Goal: Task Accomplishment & Management: Manage account settings

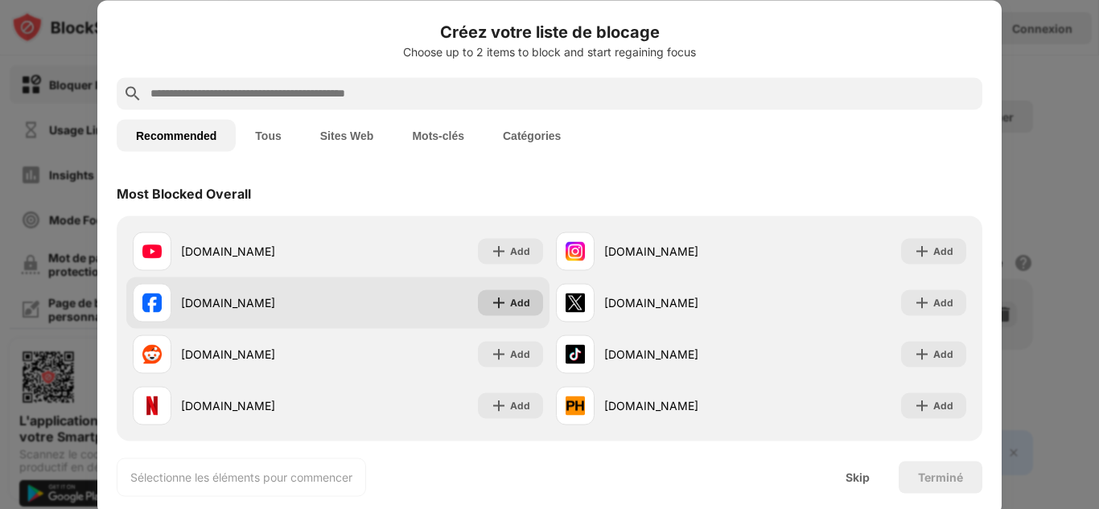
click at [501, 307] on img at bounding box center [499, 303] width 16 height 16
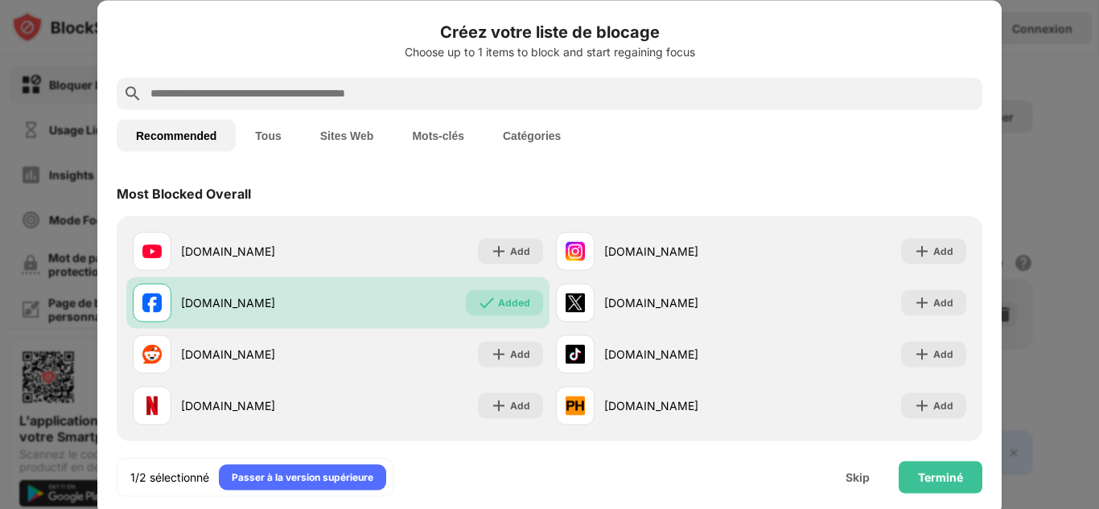
click at [275, 88] on input "text" at bounding box center [562, 93] width 827 height 19
click at [355, 134] on button "Sites Web" at bounding box center [347, 135] width 93 height 32
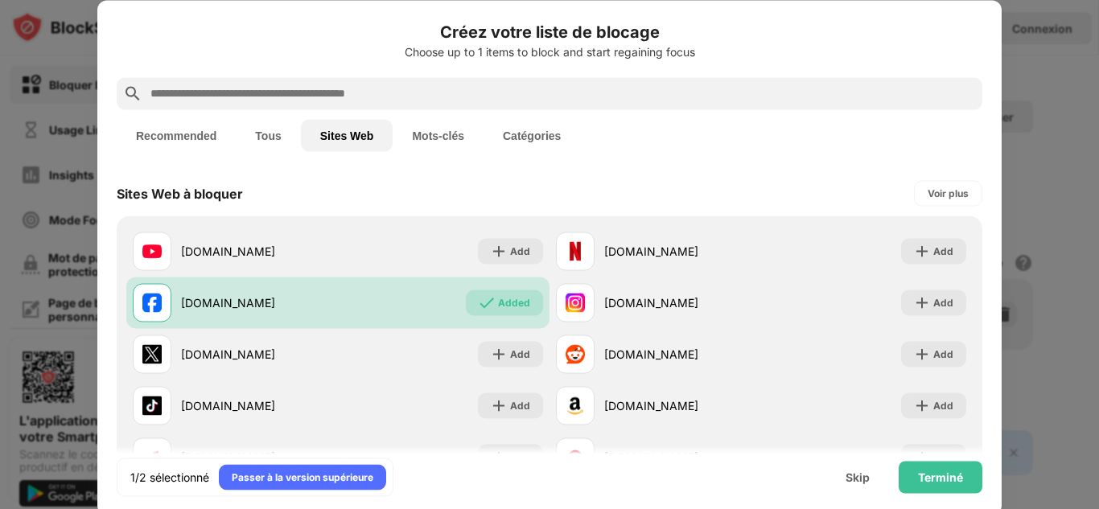
click at [234, 91] on input "text" at bounding box center [562, 93] width 827 height 19
paste input "**********"
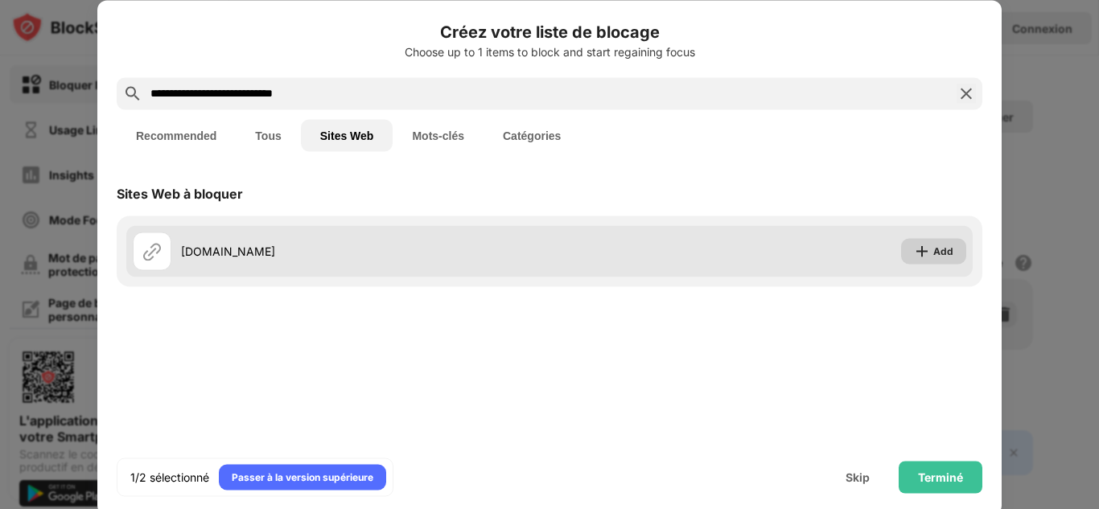
type input "**********"
click at [919, 245] on img at bounding box center [922, 251] width 16 height 16
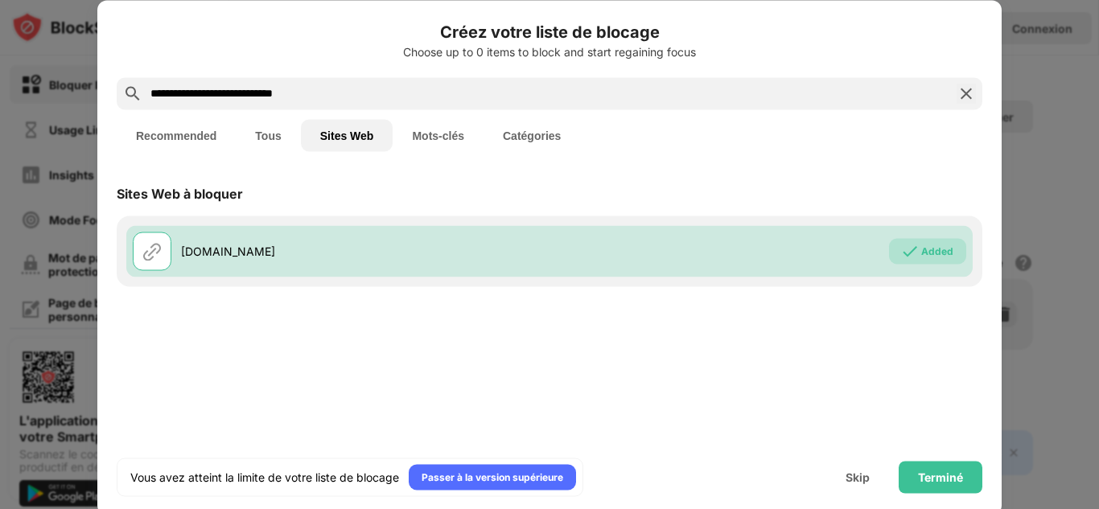
drag, startPoint x: 402, startPoint y: 100, endPoint x: 51, endPoint y: 99, distance: 350.9
click at [51, 509] on div "**********" at bounding box center [549, 509] width 1099 height 0
click at [926, 480] on div "Terminé" at bounding box center [940, 477] width 45 height 13
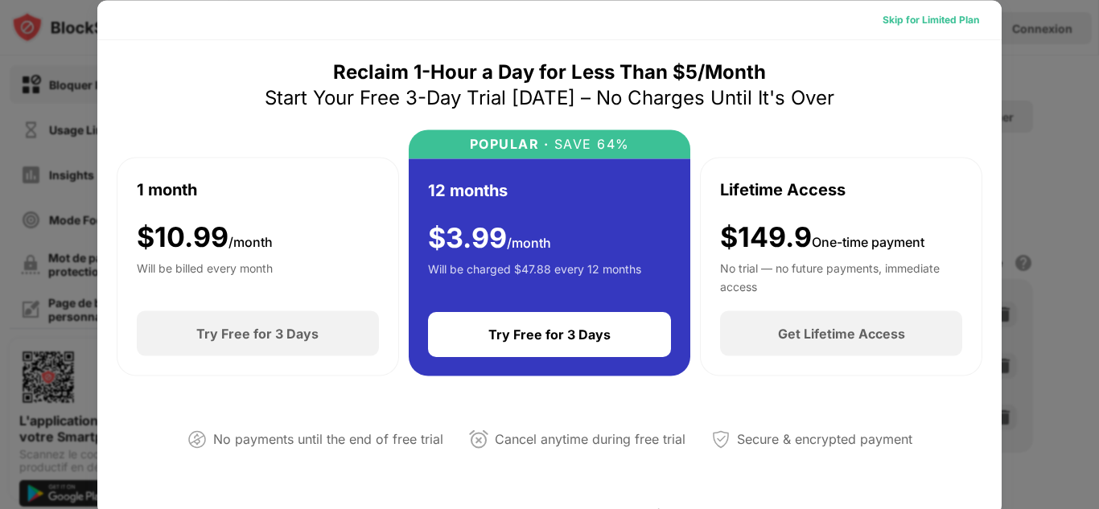
click at [940, 20] on div "Skip for Limited Plan" at bounding box center [931, 19] width 97 height 16
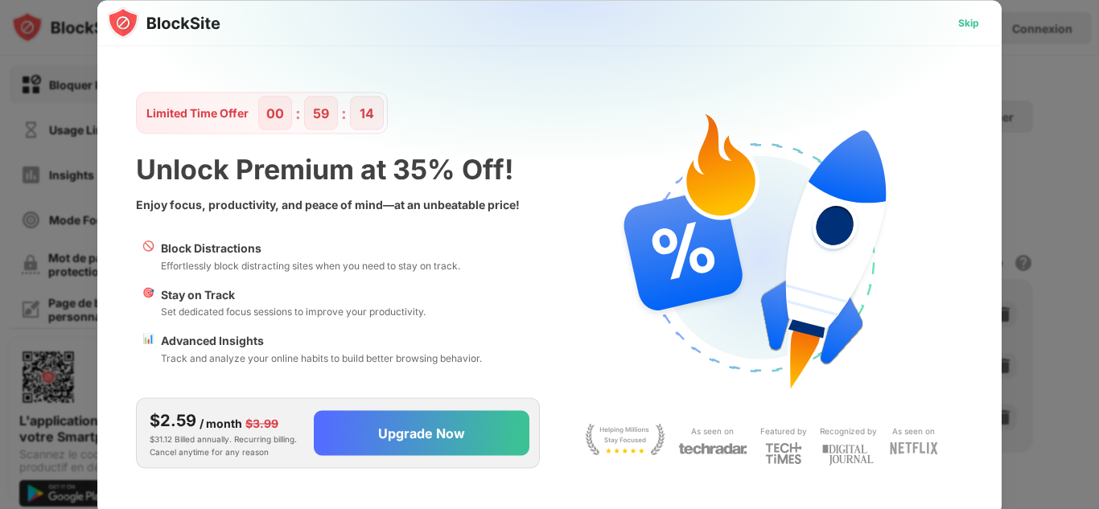
click at [964, 13] on div "Skip" at bounding box center [969, 23] width 47 height 26
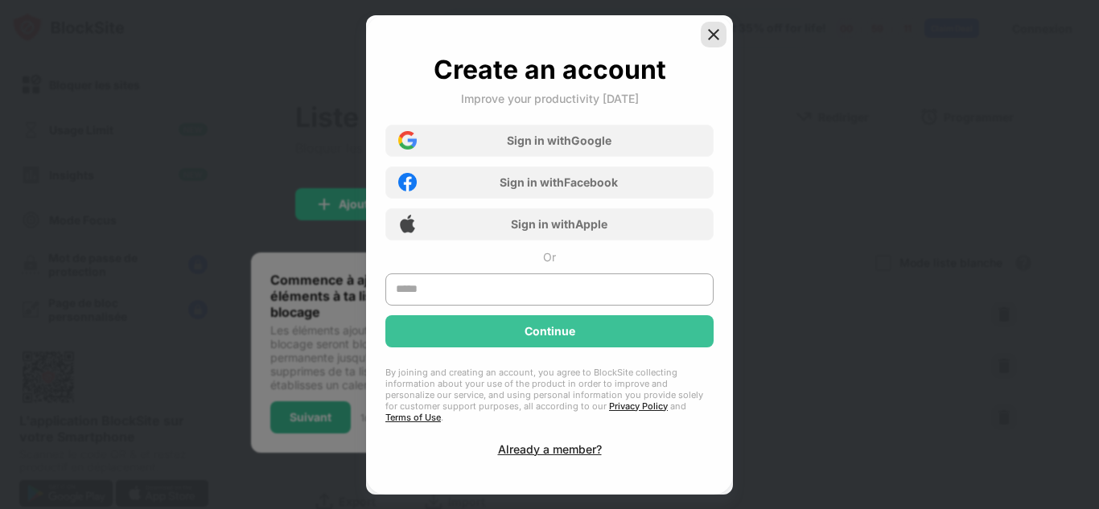
click at [714, 36] on img at bounding box center [714, 35] width 16 height 16
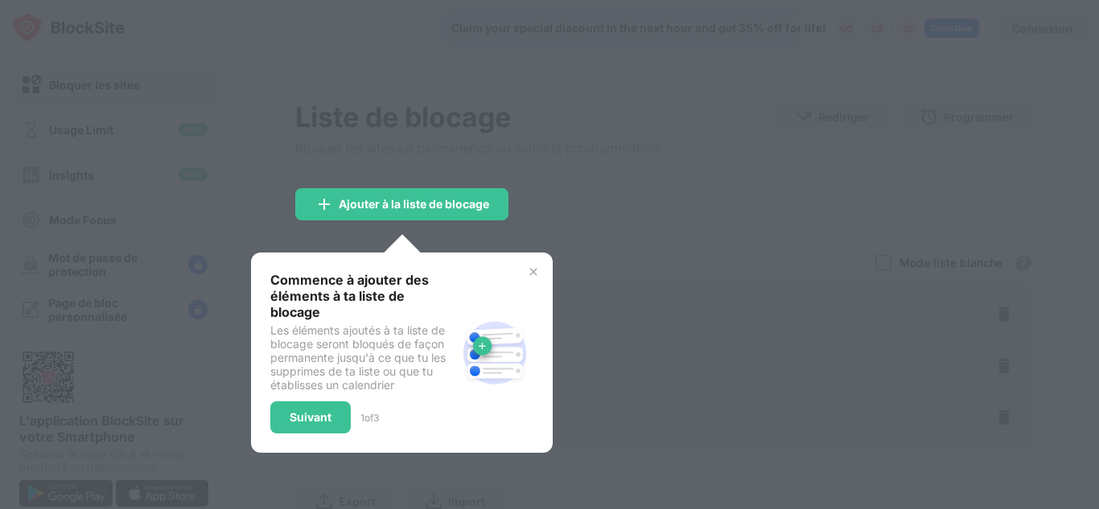
click at [653, 192] on div at bounding box center [549, 254] width 1099 height 509
click at [316, 410] on div "Suivant" at bounding box center [310, 418] width 80 height 32
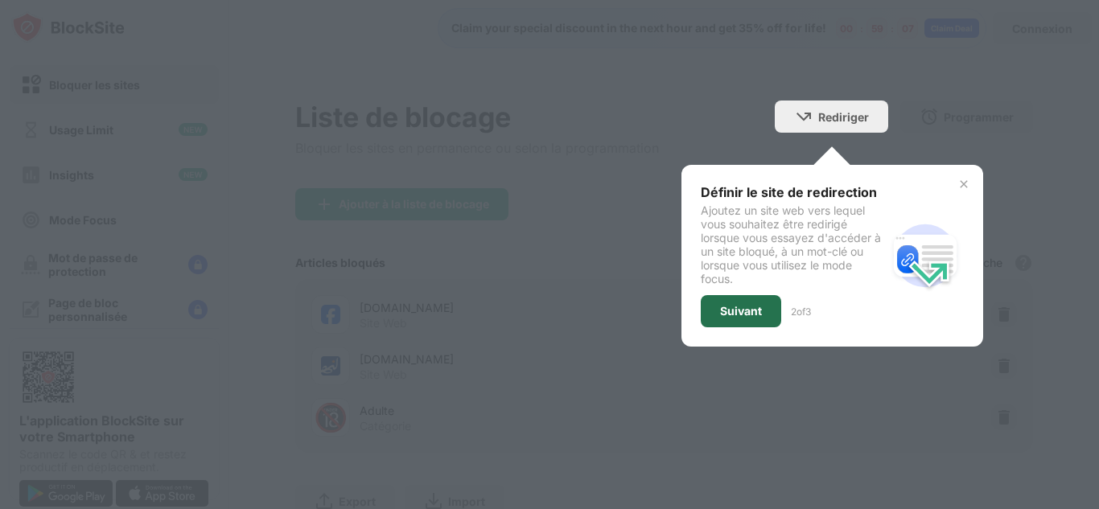
click at [723, 325] on div "Suivant" at bounding box center [741, 311] width 80 height 32
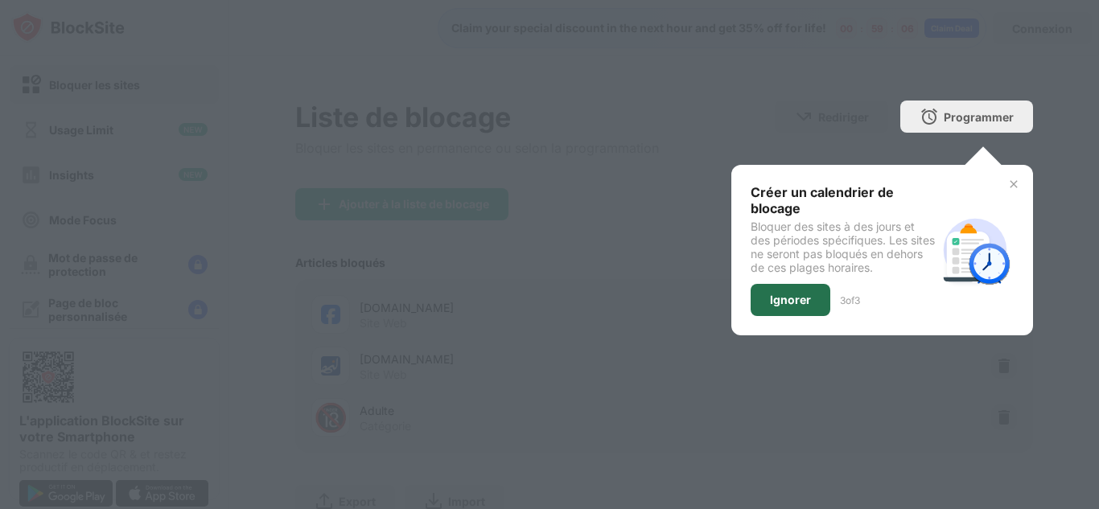
click at [775, 305] on div "Ignorer" at bounding box center [790, 300] width 41 height 13
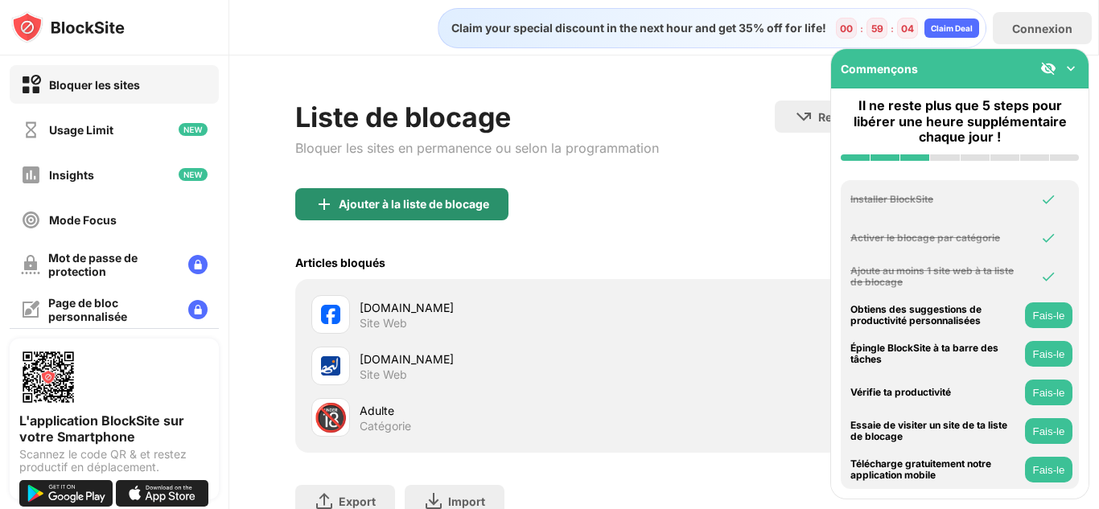
click at [439, 209] on div "Ajouter à la liste de blocage" at bounding box center [414, 204] width 150 height 13
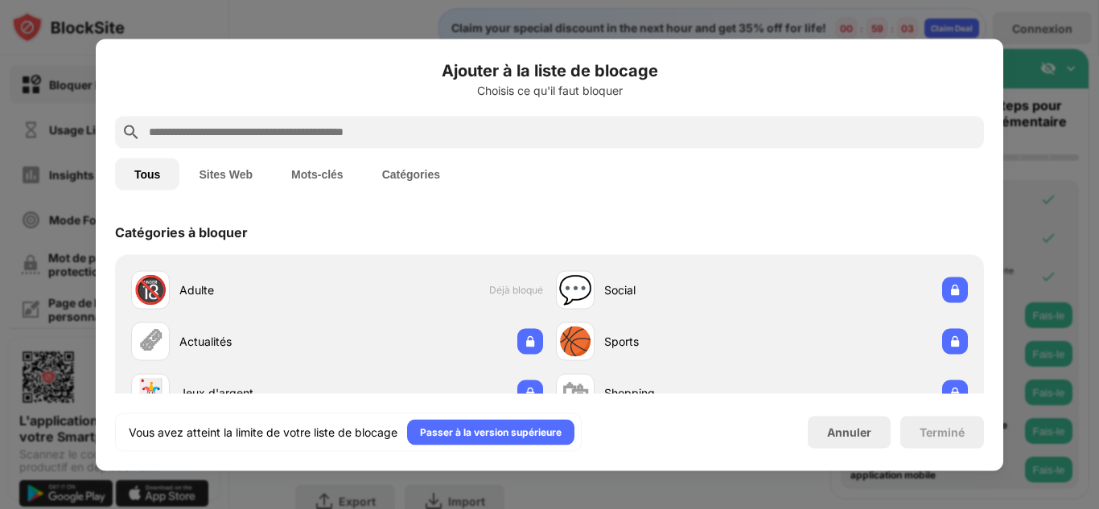
click at [373, 132] on input "text" at bounding box center [562, 131] width 831 height 19
paste input "**********"
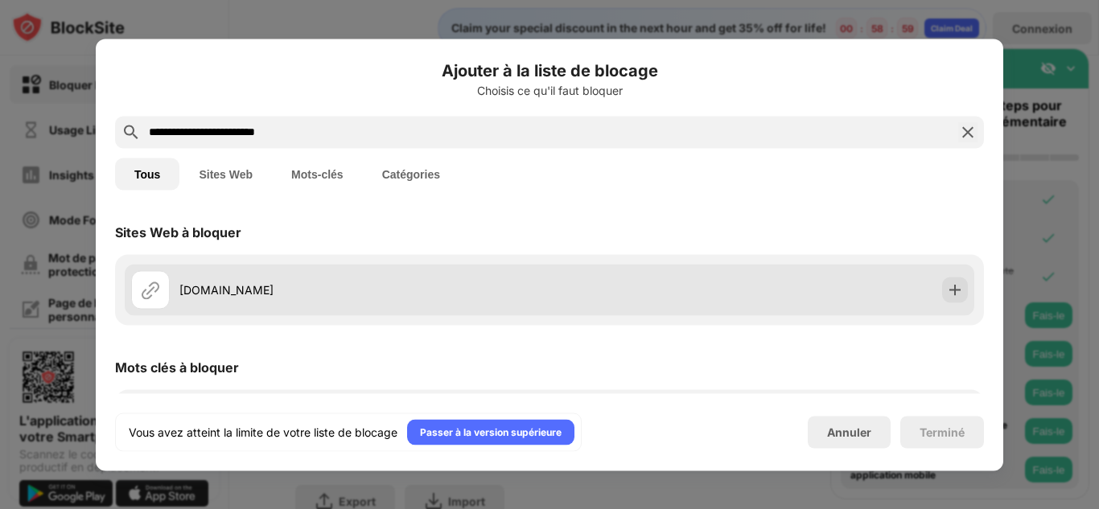
type input "**********"
click at [947, 290] on img at bounding box center [955, 290] width 16 height 16
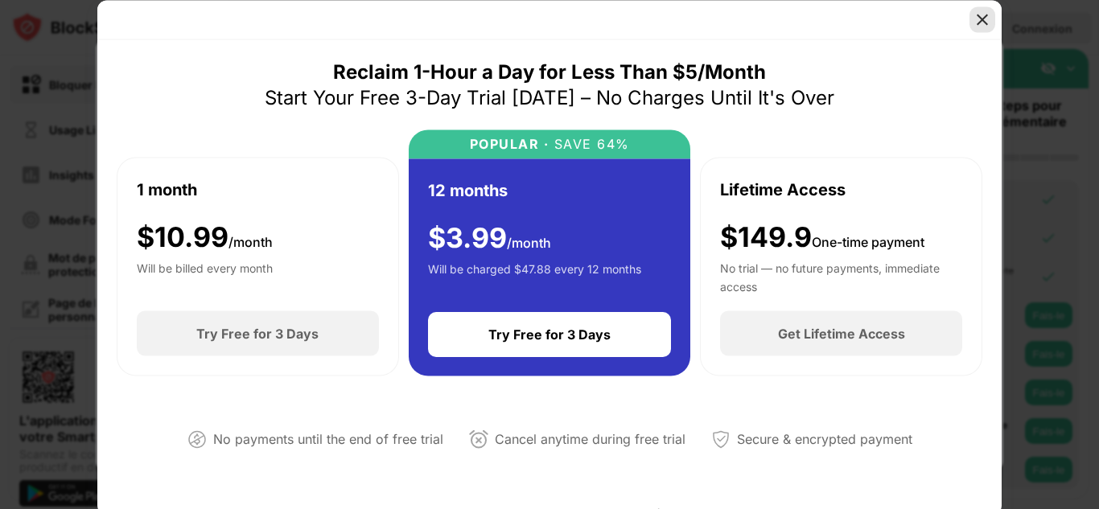
click at [978, 14] on img at bounding box center [983, 19] width 16 height 16
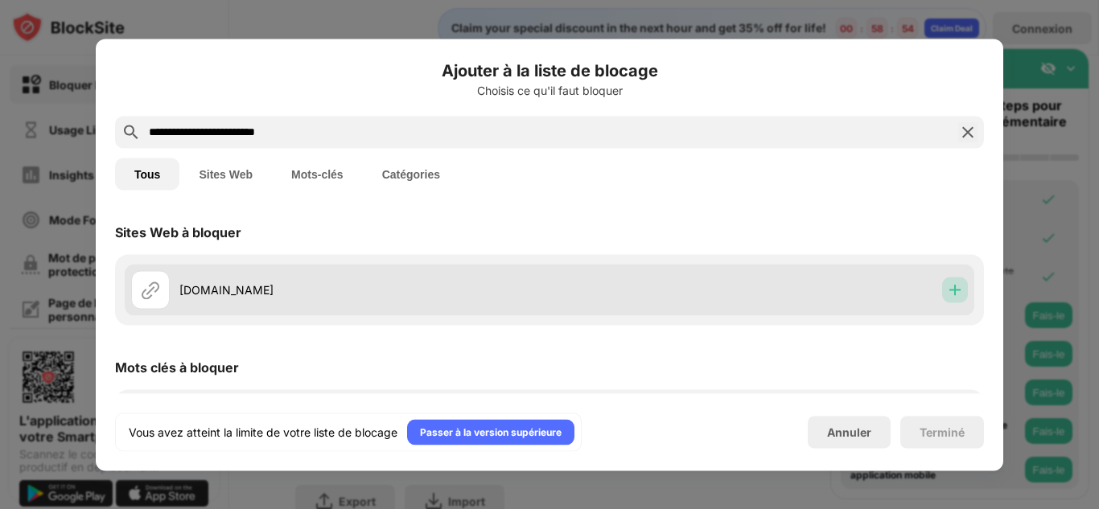
click at [942, 298] on div at bounding box center [955, 290] width 26 height 26
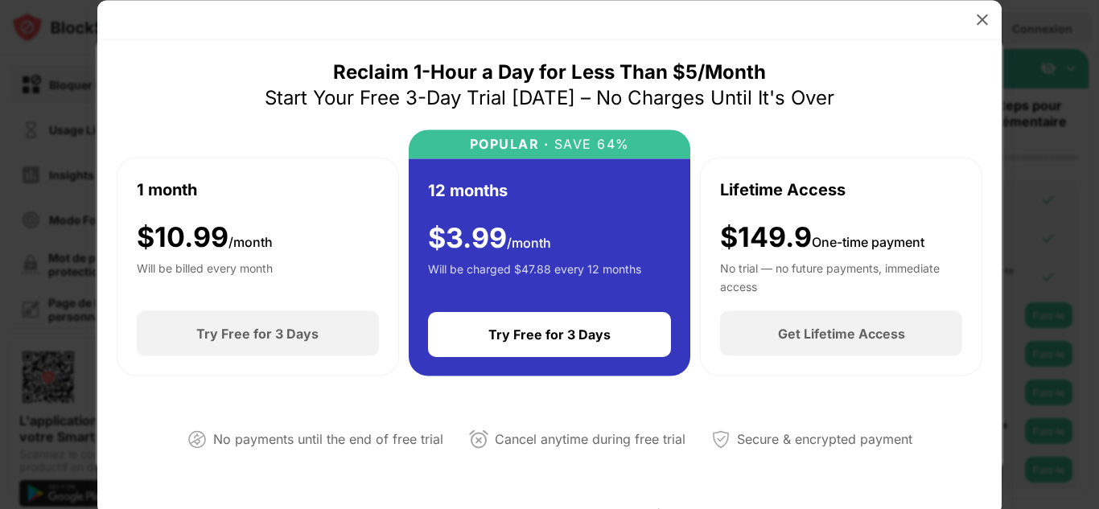
click at [983, 23] on img at bounding box center [983, 19] width 16 height 16
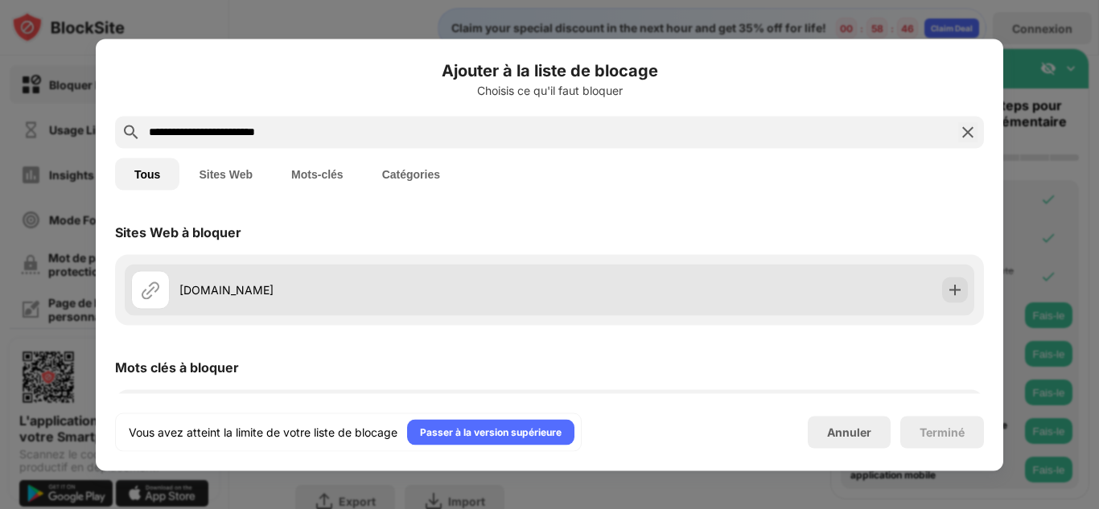
click at [291, 295] on div "aljazeera.net" at bounding box center [364, 290] width 370 height 17
click at [947, 290] on img at bounding box center [955, 290] width 16 height 16
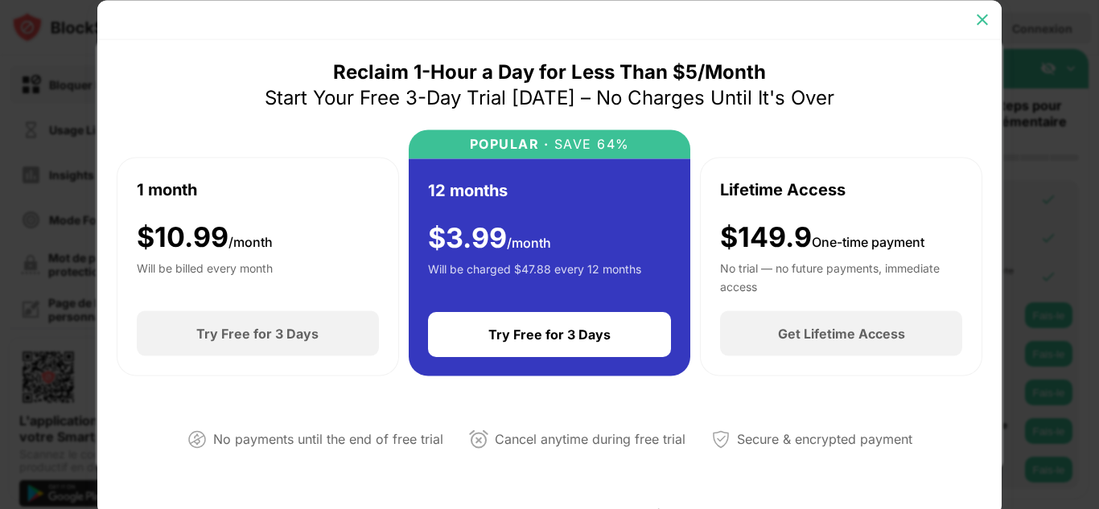
click at [992, 19] on div at bounding box center [983, 19] width 26 height 26
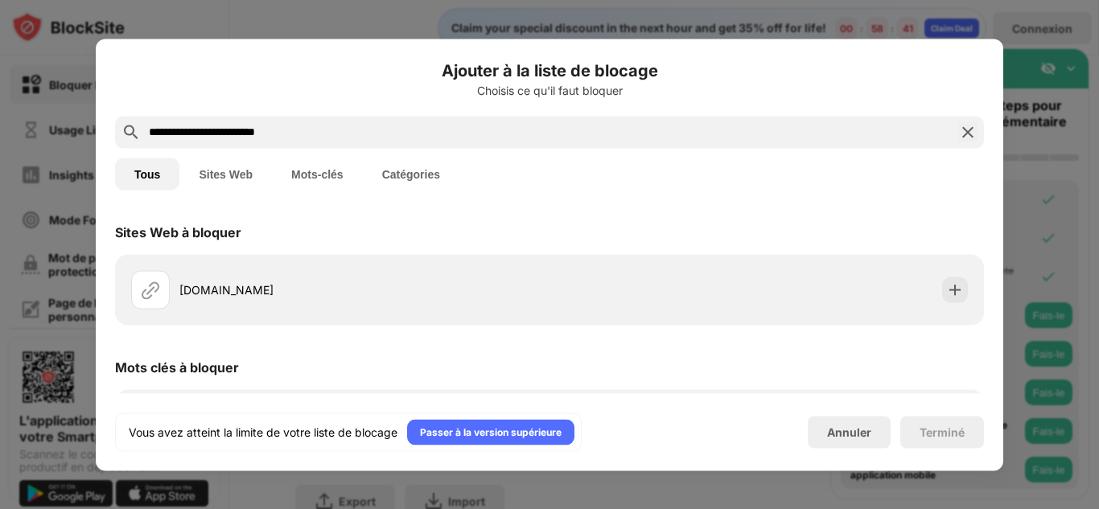
click at [968, 126] on img at bounding box center [967, 131] width 19 height 19
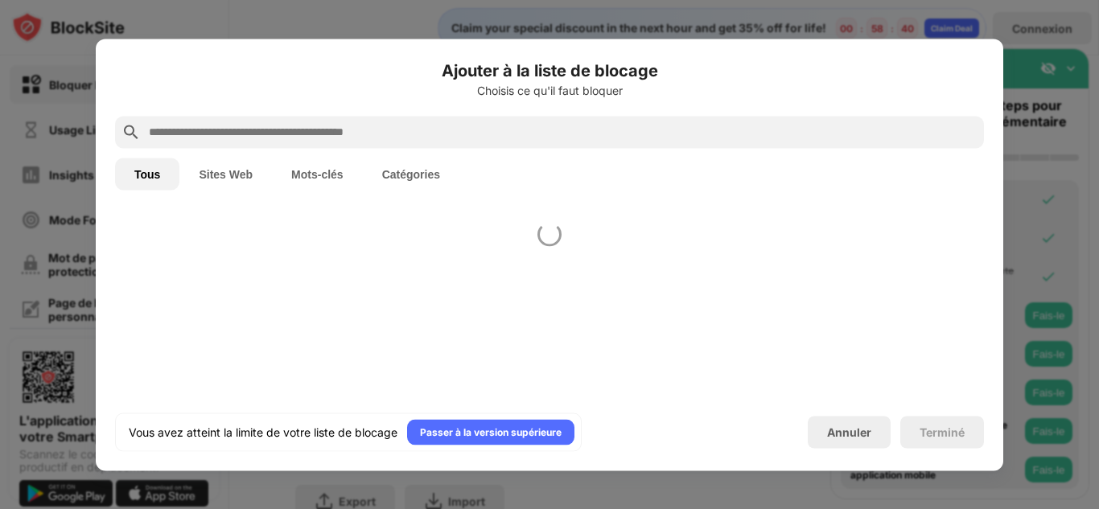
click at [1033, 192] on div at bounding box center [549, 254] width 1099 height 509
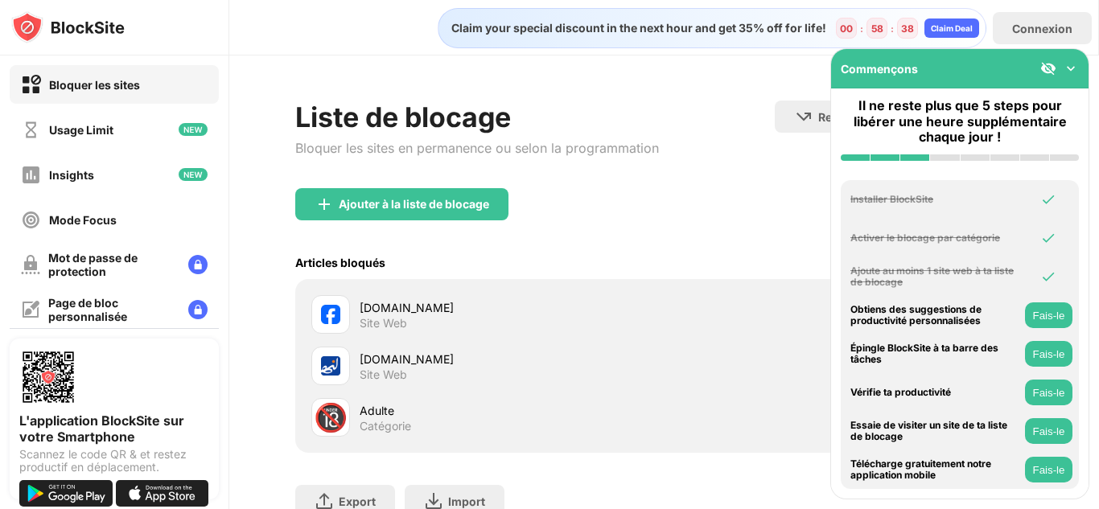
click at [377, 423] on div "Catégorie" at bounding box center [386, 426] width 52 height 14
click at [324, 422] on div "🔞" at bounding box center [331, 418] width 34 height 33
click at [336, 413] on div "🔞" at bounding box center [331, 418] width 34 height 33
drag, startPoint x: 336, startPoint y: 413, endPoint x: 714, endPoint y: 196, distance: 435.8
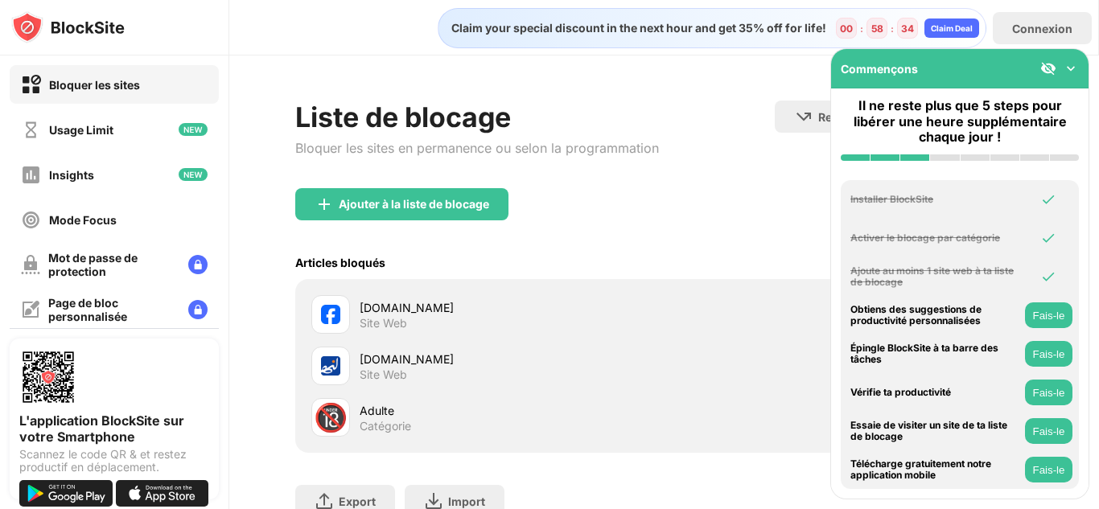
click at [714, 196] on div "Ajouter à la liste de blocage" at bounding box center [664, 217] width 738 height 58
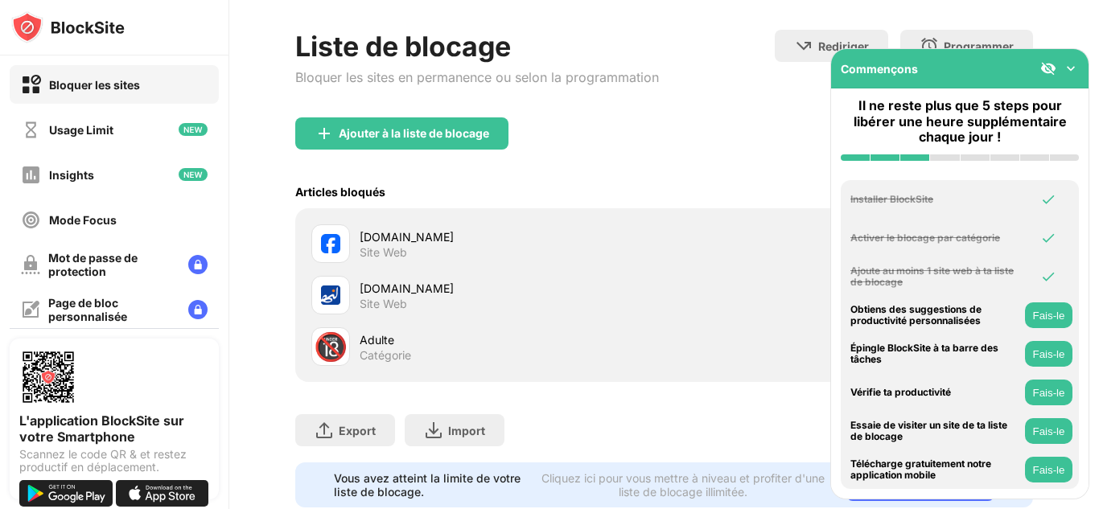
scroll to position [126, 0]
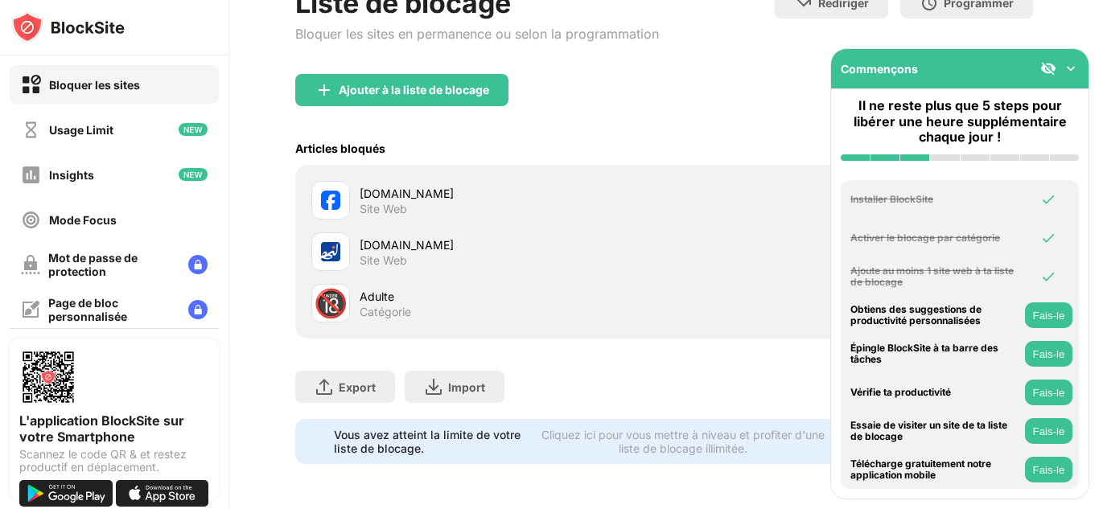
click at [1067, 68] on img at bounding box center [1071, 68] width 16 height 16
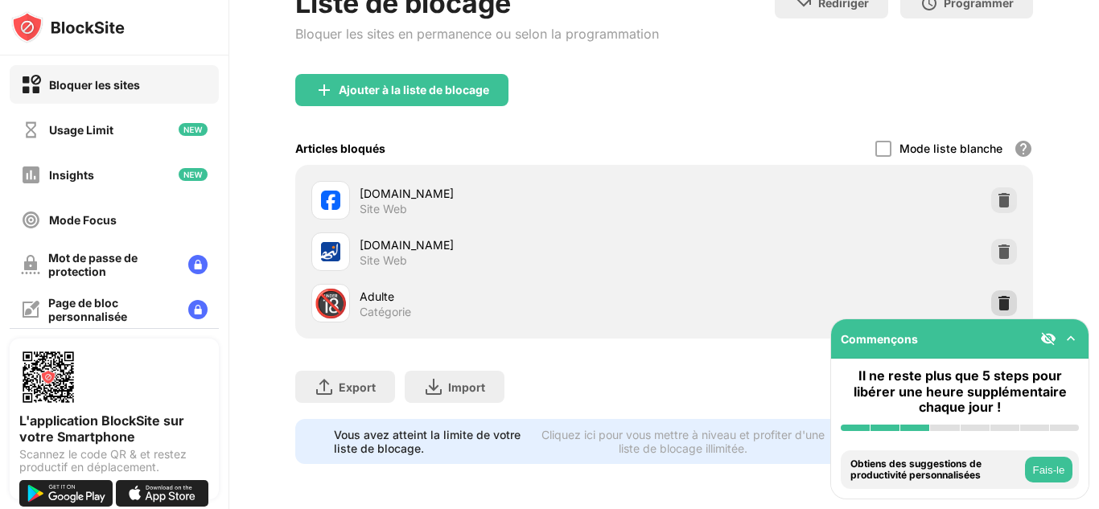
click at [996, 295] on img at bounding box center [1004, 303] width 16 height 16
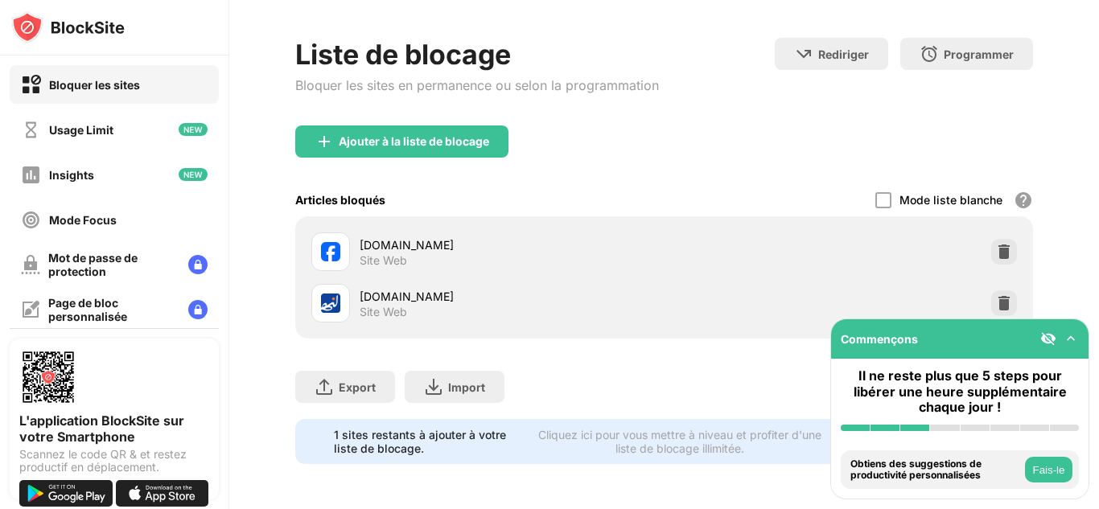
scroll to position [75, 0]
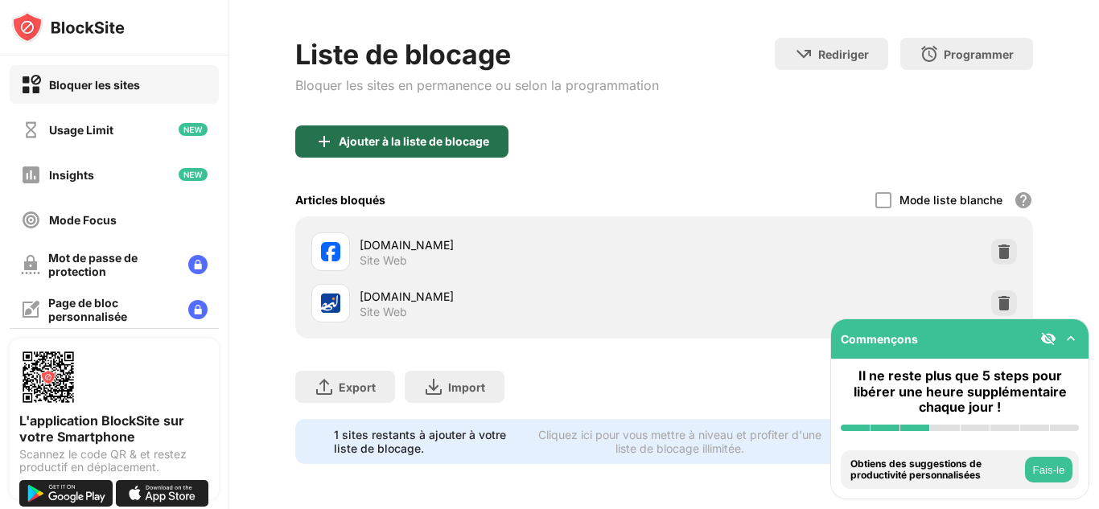
click at [442, 139] on div "Ajouter à la liste de blocage" at bounding box center [401, 142] width 213 height 32
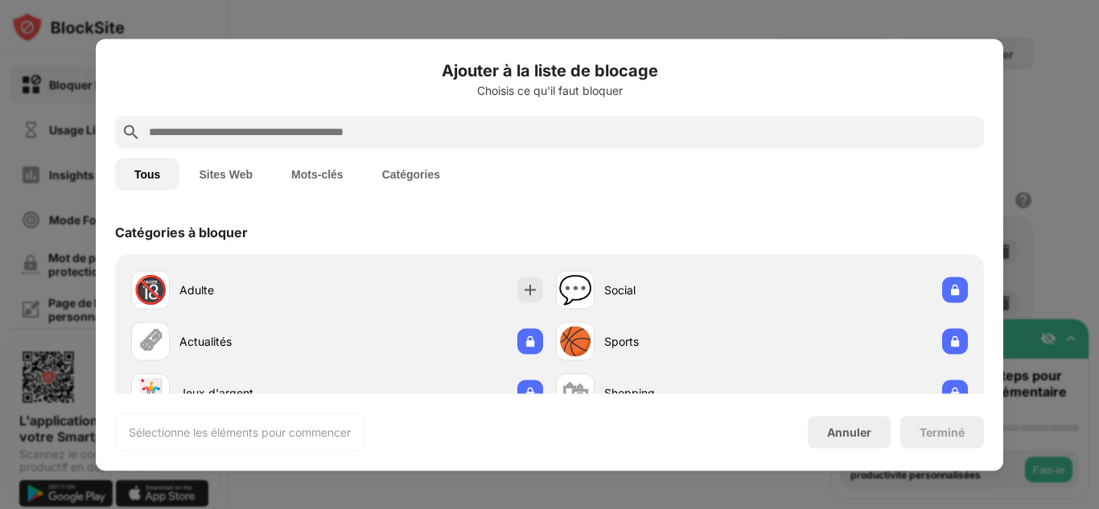
click at [409, 137] on input "text" at bounding box center [562, 131] width 831 height 19
paste input "**********"
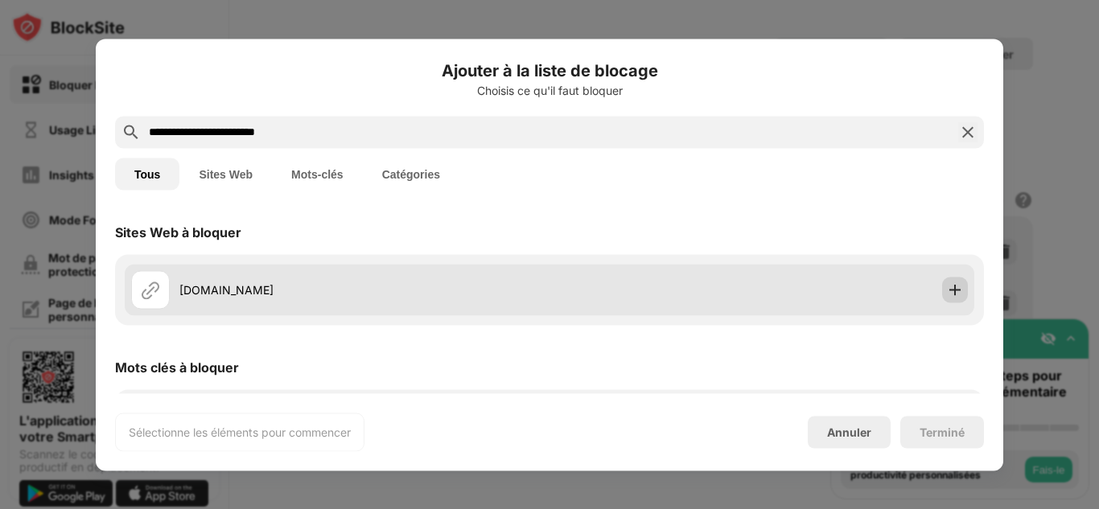
type input "**********"
click at [947, 296] on img at bounding box center [955, 290] width 16 height 16
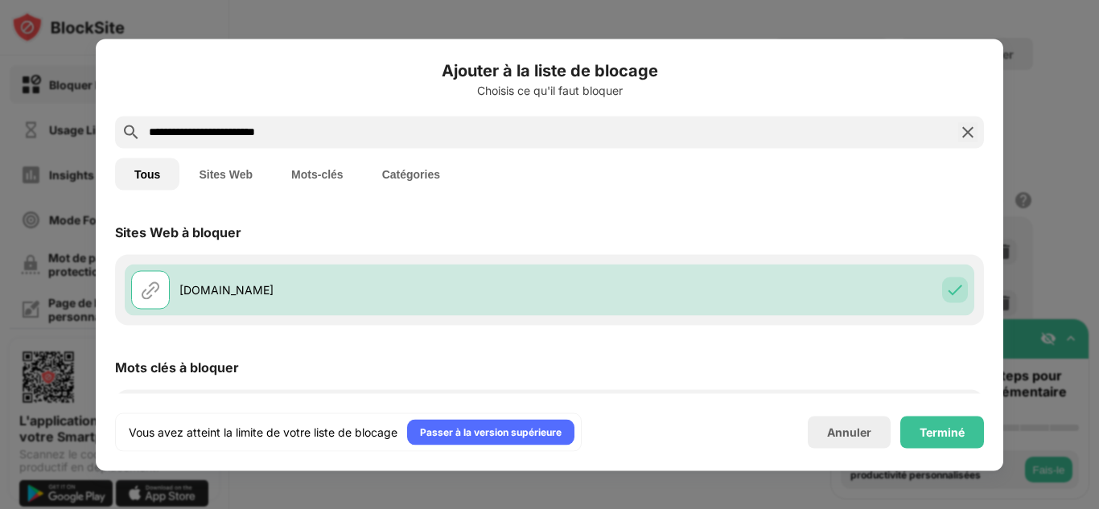
click at [939, 412] on div "**********" at bounding box center [549, 255] width 869 height 394
click at [929, 431] on div "Terminé" at bounding box center [942, 432] width 45 height 13
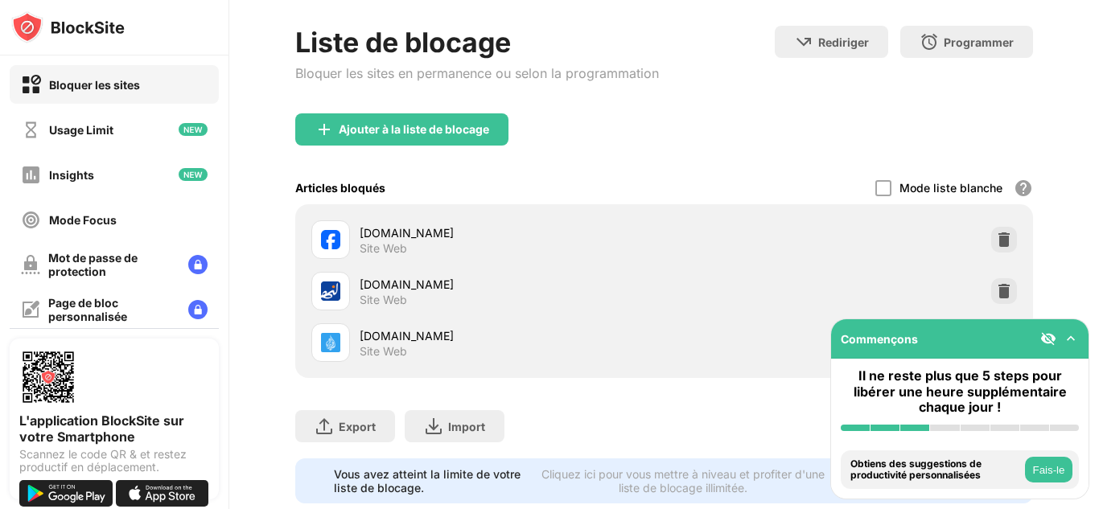
scroll to position [126, 0]
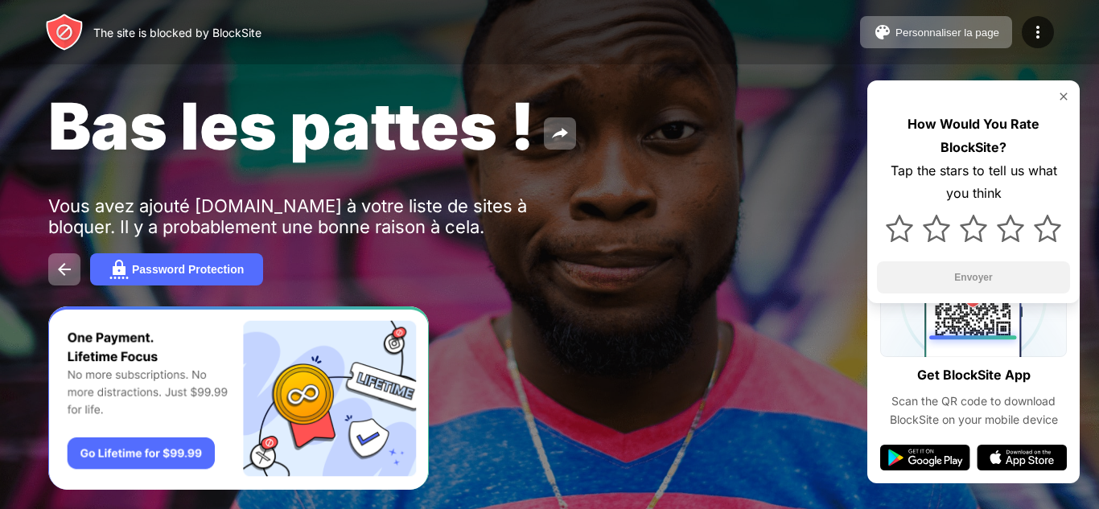
click at [1065, 99] on img at bounding box center [1063, 96] width 13 height 13
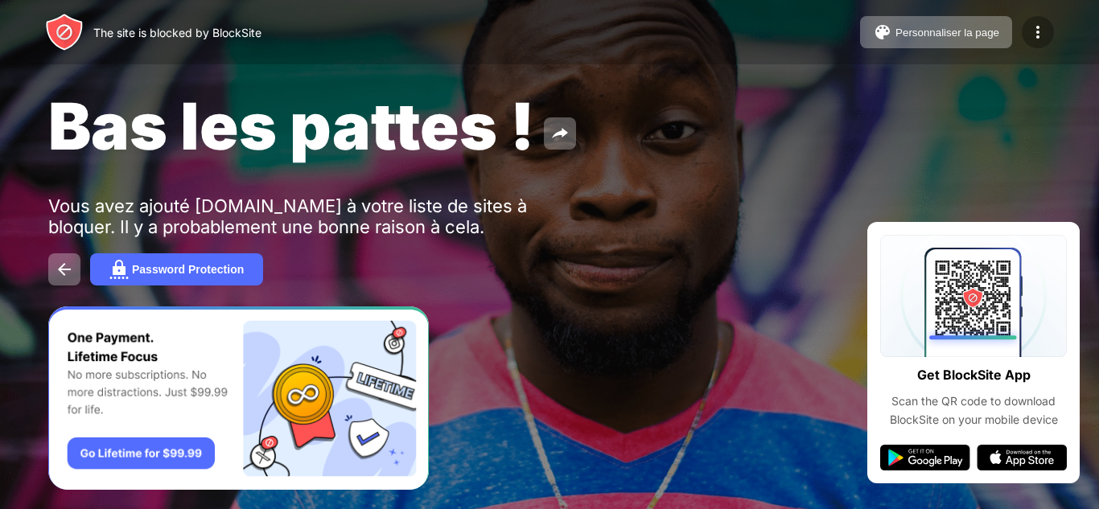
click at [1041, 34] on img at bounding box center [1037, 32] width 19 height 19
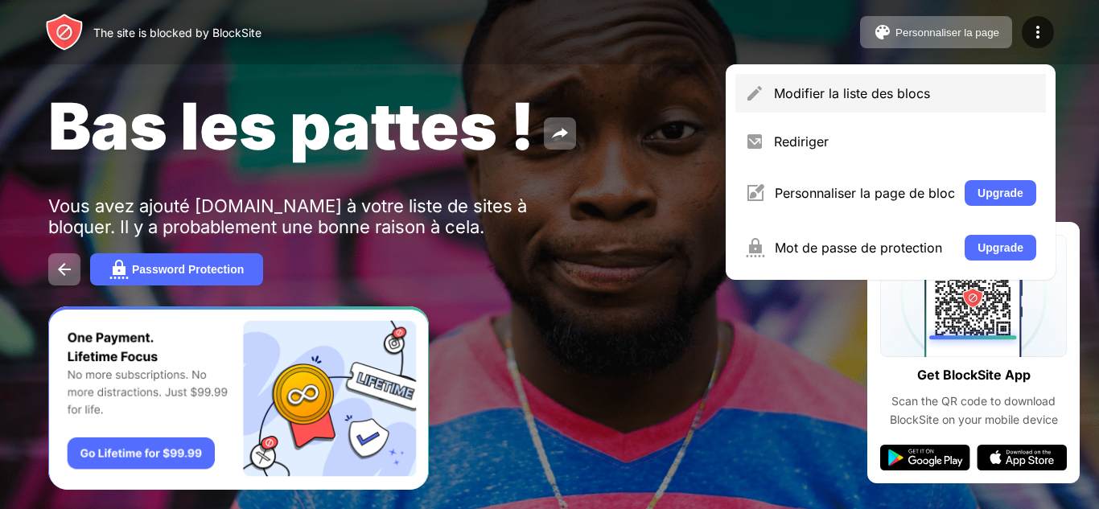
click at [926, 93] on div "Modifier la liste des blocs" at bounding box center [905, 93] width 262 height 16
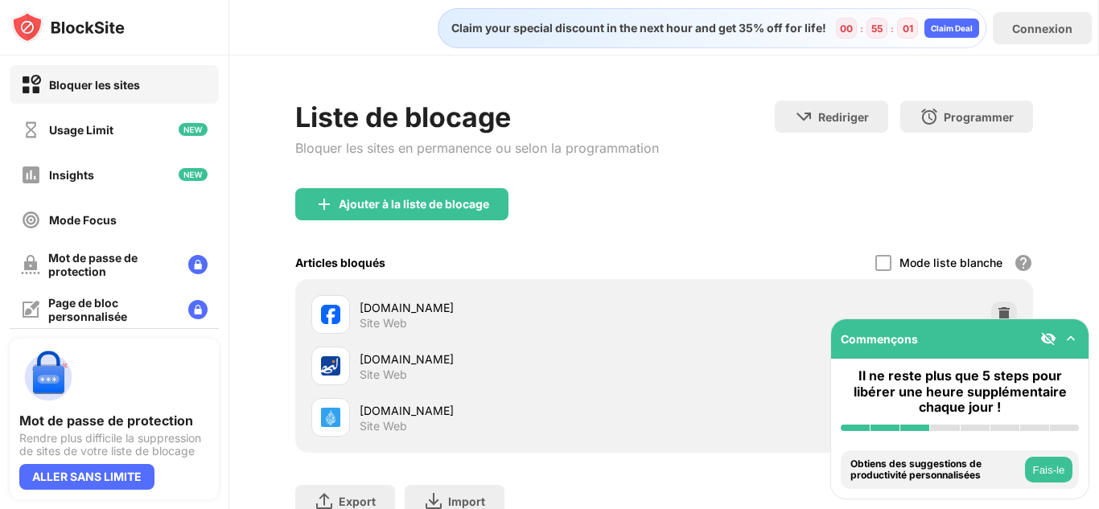
click at [1073, 340] on img at bounding box center [1071, 339] width 16 height 16
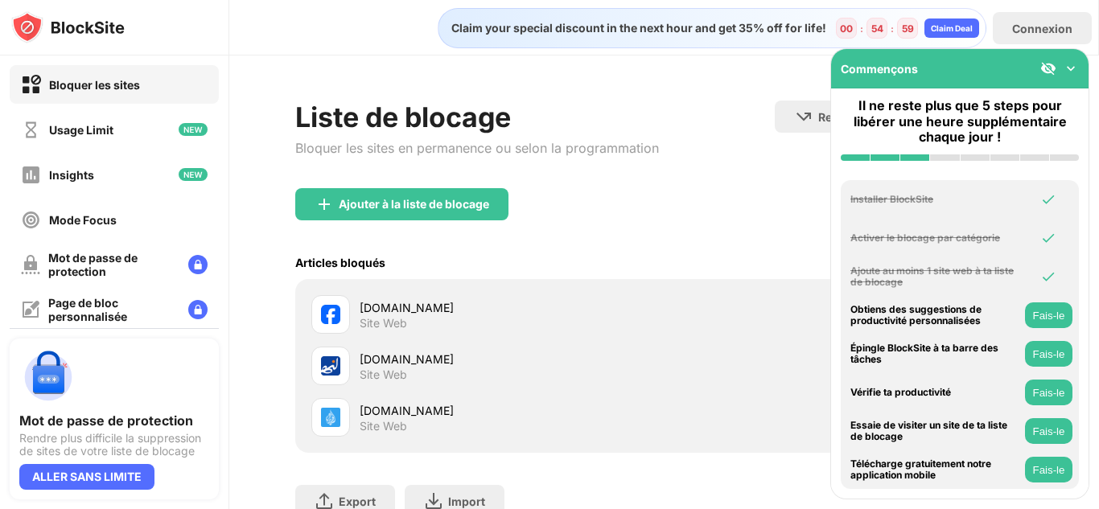
click at [1065, 70] on img at bounding box center [1071, 68] width 16 height 16
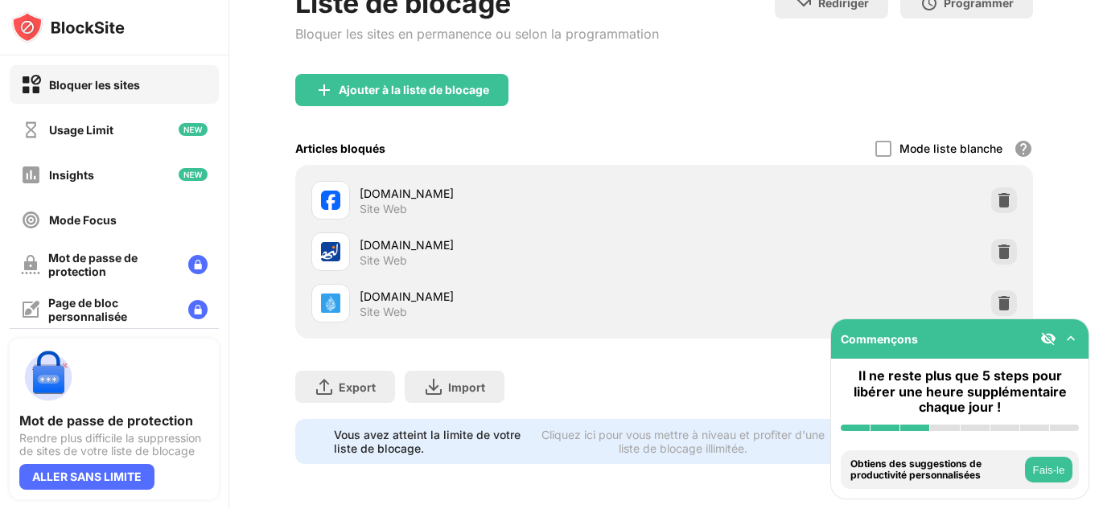
scroll to position [126, 0]
